Goal: Check status: Check status

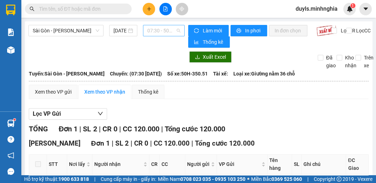
click at [157, 26] on span "07:30 - 50H-350.51" at bounding box center [163, 30] width 33 height 11
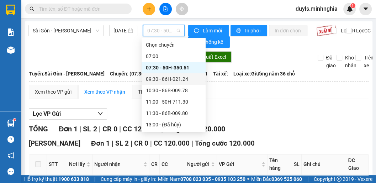
click at [170, 84] on div "09:30 - 86H-021.24" at bounding box center [174, 78] width 64 height 11
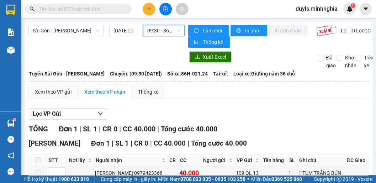
click at [163, 31] on span "09:30 - 86H-021.24" at bounding box center [163, 30] width 33 height 11
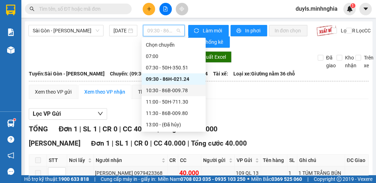
click at [183, 93] on div "10:30 - 86B-009.78" at bounding box center [174, 90] width 56 height 8
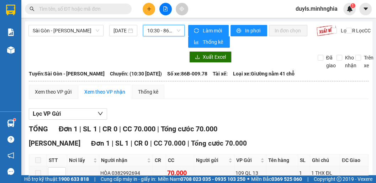
click at [159, 32] on span "10:30 - 86B-009.78" at bounding box center [163, 30] width 33 height 11
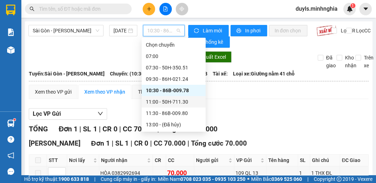
click at [182, 103] on div "11:00 - 50H-711.30" at bounding box center [174, 102] width 56 height 8
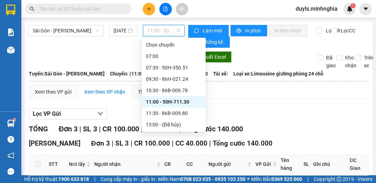
click at [157, 33] on span "11:00 - 50H-711.30" at bounding box center [163, 30] width 33 height 11
click at [172, 115] on div "11:30 - 86B-009.80" at bounding box center [174, 113] width 56 height 8
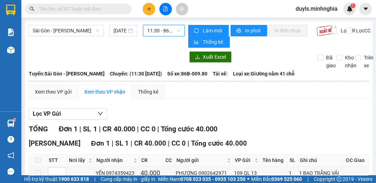
click at [161, 29] on span "11:30 - 86B-009.80" at bounding box center [163, 30] width 33 height 11
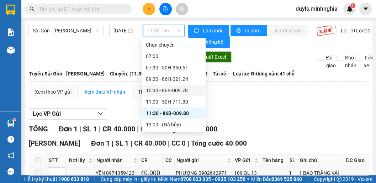
scroll to position [85, 0]
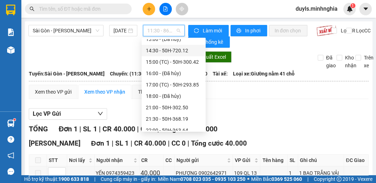
click at [175, 54] on div "14:30 - 50H-720.12" at bounding box center [174, 51] width 56 height 8
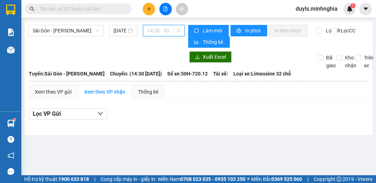
click at [166, 35] on span "14:30 - 50H-720.12" at bounding box center [163, 30] width 33 height 11
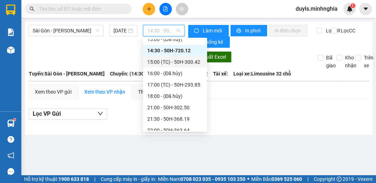
click at [171, 63] on div "15:00 (TC) - 50H-300.42" at bounding box center [175, 62] width 56 height 8
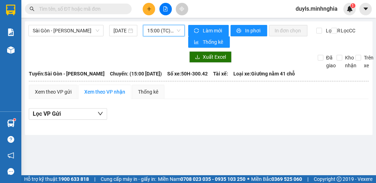
drag, startPoint x: 163, startPoint y: 36, endPoint x: 163, endPoint y: 31, distance: 5.0
click at [163, 35] on div "Sài Gòn - Phan Rí [DATE] 15:00 15:00 (TC) - 50H-300.42" at bounding box center [106, 36] width 156 height 23
click at [163, 31] on span "15:00 (TC) - 50H-300.42" at bounding box center [163, 30] width 33 height 11
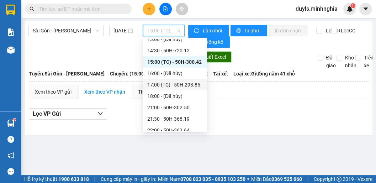
scroll to position [28, 0]
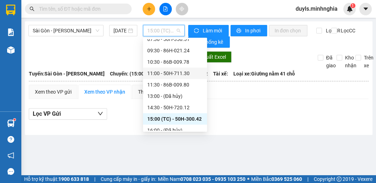
click at [181, 75] on div "11:00 - 50H-711.30" at bounding box center [175, 73] width 56 height 8
